Goal: Navigation & Orientation: Find specific page/section

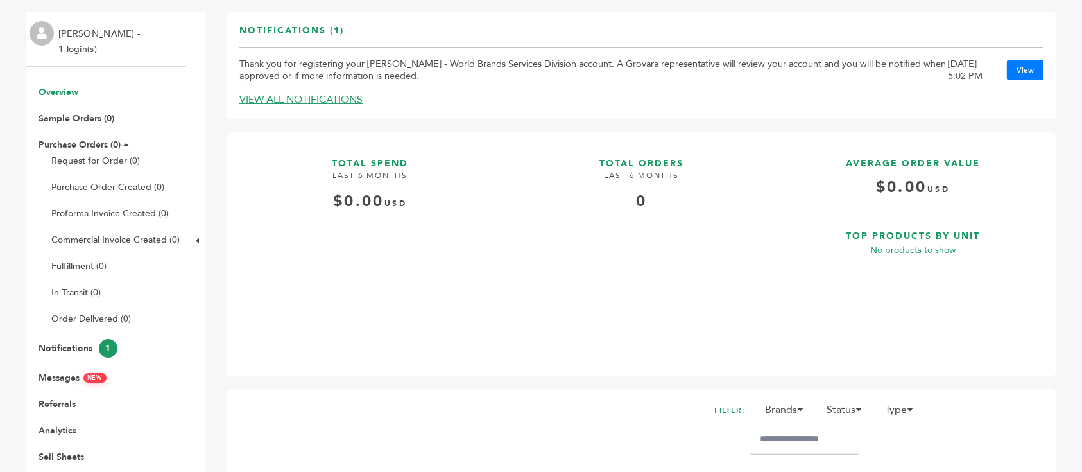
scroll to position [171, 0]
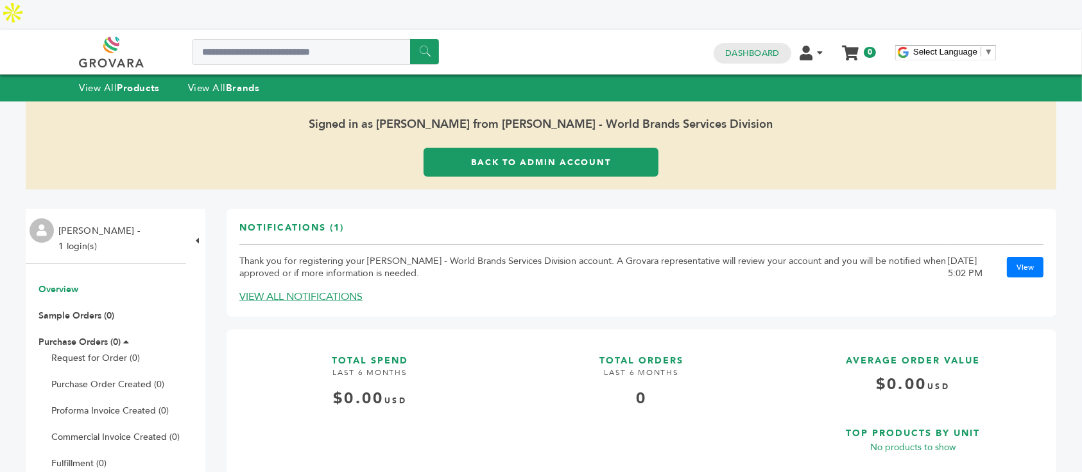
click at [618, 148] on link "Back to Admin Account" at bounding box center [541, 162] width 234 height 29
